Goal: Task Accomplishment & Management: Use online tool/utility

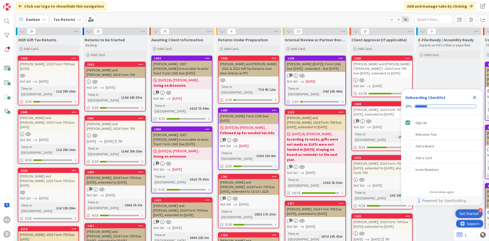
click at [65, 20] on b "Tax Returns" at bounding box center [64, 19] width 22 height 5
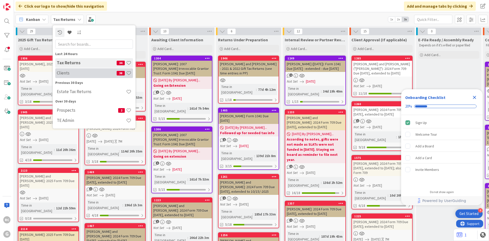
click at [78, 74] on h4 "Clients" at bounding box center [87, 72] width 60 height 5
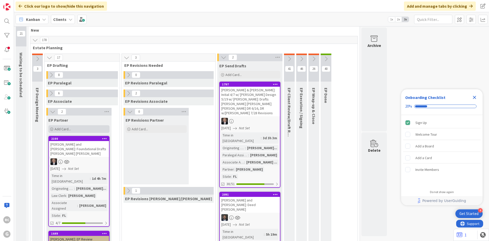
scroll to position [25, 0]
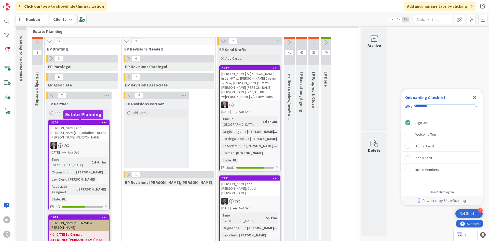
click at [71, 123] on div "2100" at bounding box center [80, 123] width 58 height 4
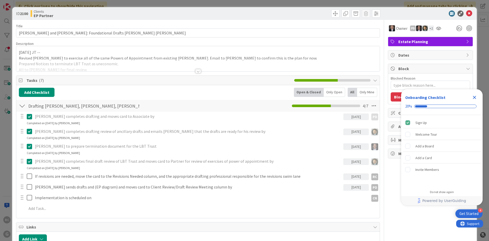
click at [18, 51] on div "[DATE] JT -- Revised [PERSON_NAME] to exercise all of the same Powers of Appoin…" at bounding box center [198, 58] width 364 height 25
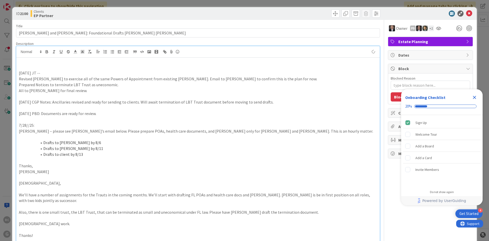
type textarea "x"
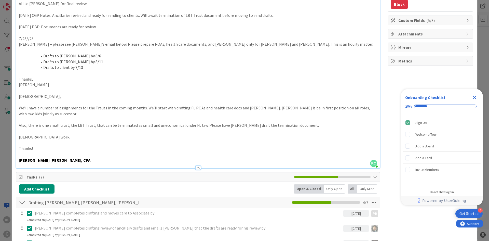
type textarea "x"
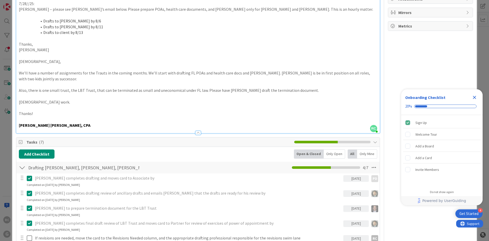
scroll to position [153, 0]
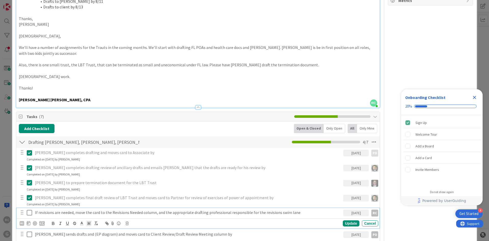
click at [58, 213] on p "If revisions are needed, move the card to the Revisions Needed column, and the …" at bounding box center [188, 213] width 307 height 6
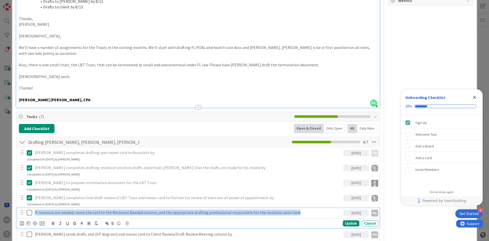
drag, startPoint x: 295, startPoint y: 212, endPoint x: 27, endPoint y: 214, distance: 267.7
click at [28, 215] on div "If revisions are needed, move the card to the Revisions Needed column, and the …" at bounding box center [199, 212] width 360 height 9
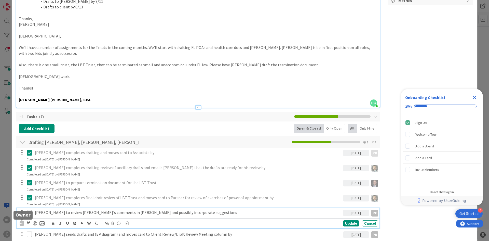
click at [22, 224] on div "RC" at bounding box center [22, 223] width 5 height 5
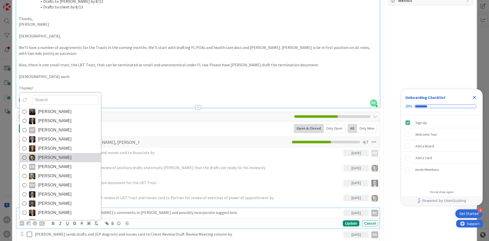
click at [23, 158] on icon at bounding box center [24, 158] width 4 height 8
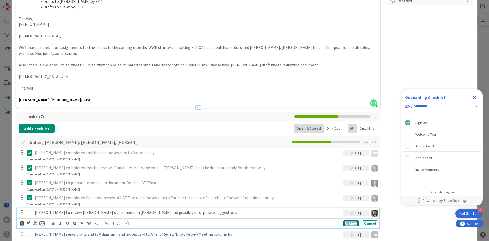
click at [343, 224] on div "Update" at bounding box center [351, 223] width 17 height 6
type textarea "x"
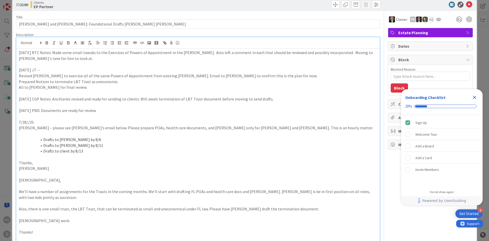
scroll to position [0, 0]
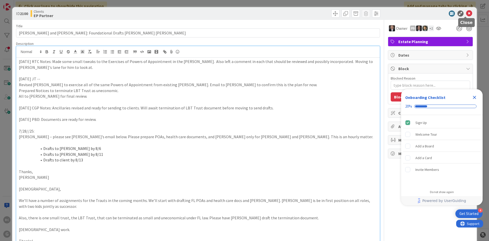
click at [467, 13] on icon at bounding box center [470, 13] width 6 height 6
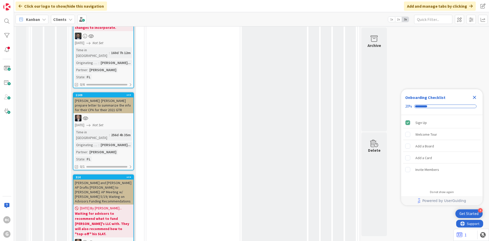
scroll to position [777, 0]
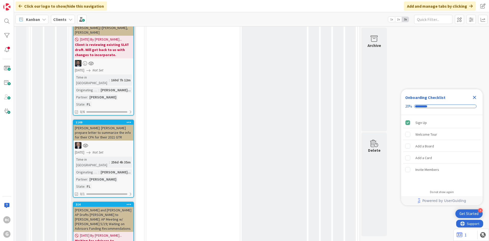
click at [66, 21] on div "Clients" at bounding box center [63, 19] width 24 height 9
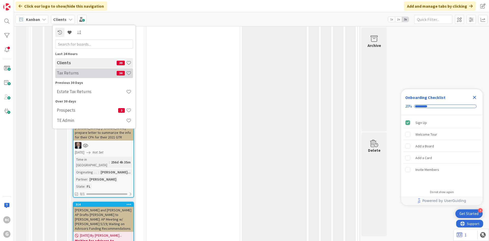
click at [74, 74] on h4 "Tax Returns" at bounding box center [87, 72] width 60 height 5
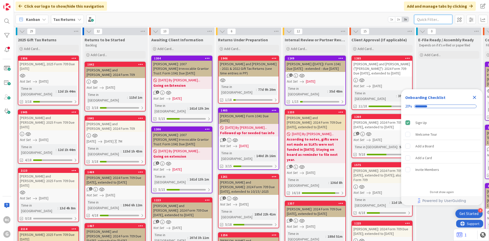
click at [426, 21] on input "text" at bounding box center [433, 19] width 38 height 9
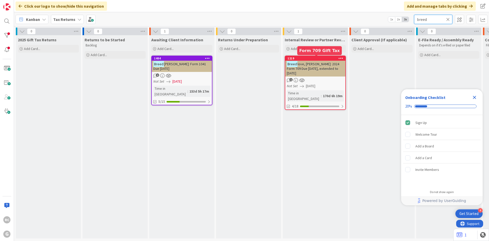
type input "breed"
click at [312, 58] on div "1219" at bounding box center [317, 59] width 58 height 4
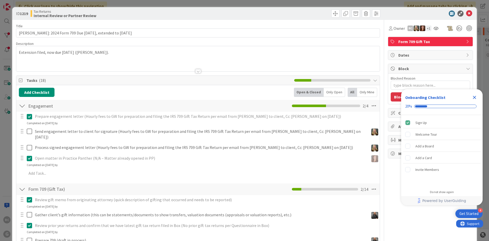
click at [18, 53] on div "Extension filed, now due [DATE] ([PERSON_NAME])." at bounding box center [198, 58] width 364 height 25
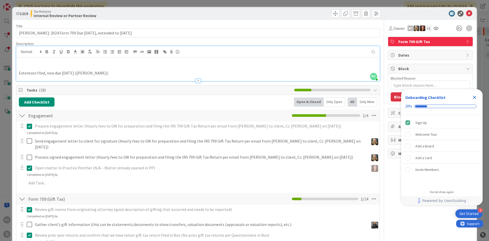
type textarea "x"
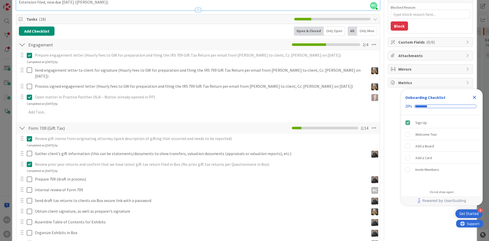
scroll to position [76, 0]
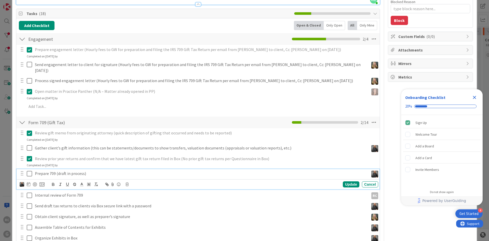
click at [29, 171] on icon at bounding box center [31, 174] width 8 height 6
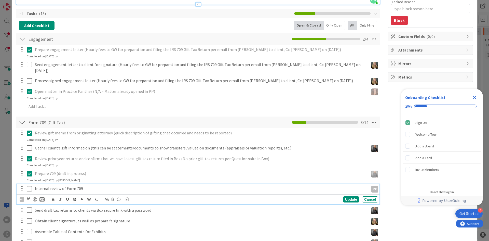
click at [28, 186] on icon at bounding box center [31, 189] width 8 height 6
type textarea "x"
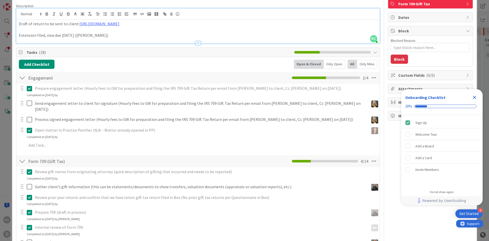
scroll to position [0, 0]
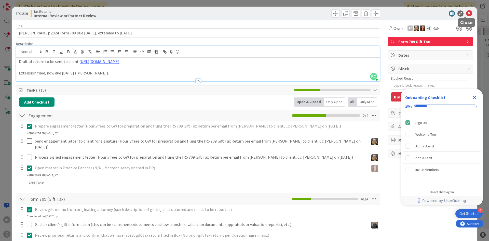
click at [467, 14] on icon at bounding box center [470, 13] width 6 height 6
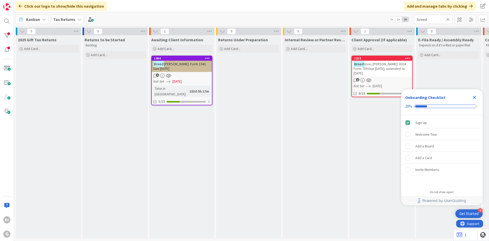
click at [448, 19] on icon at bounding box center [449, 19] width 4 height 5
